Goal: Go to known website: Go to known website

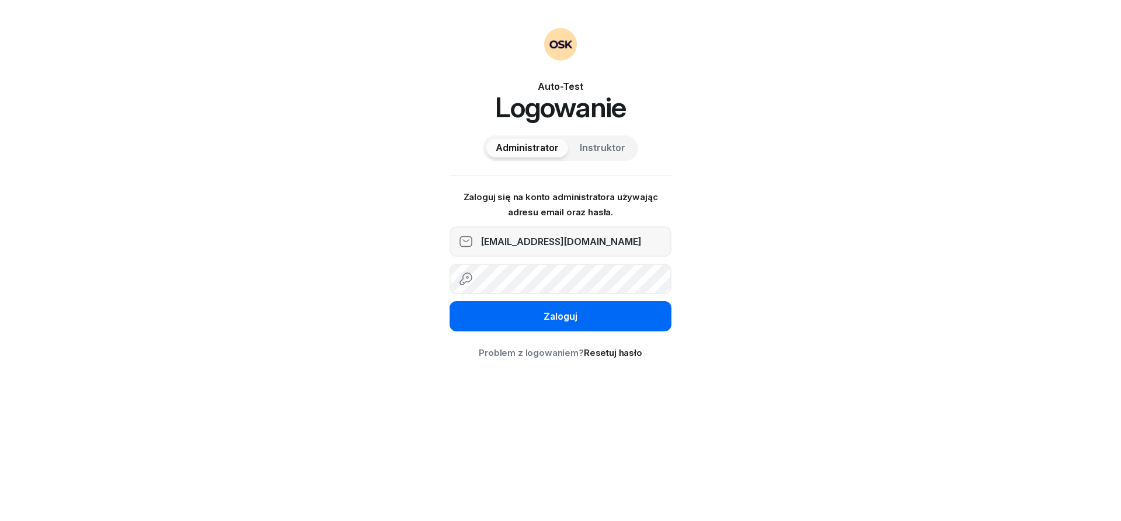
click at [549, 309] on button "Zaloguj" at bounding box center [561, 316] width 222 height 30
